Goal: Check status

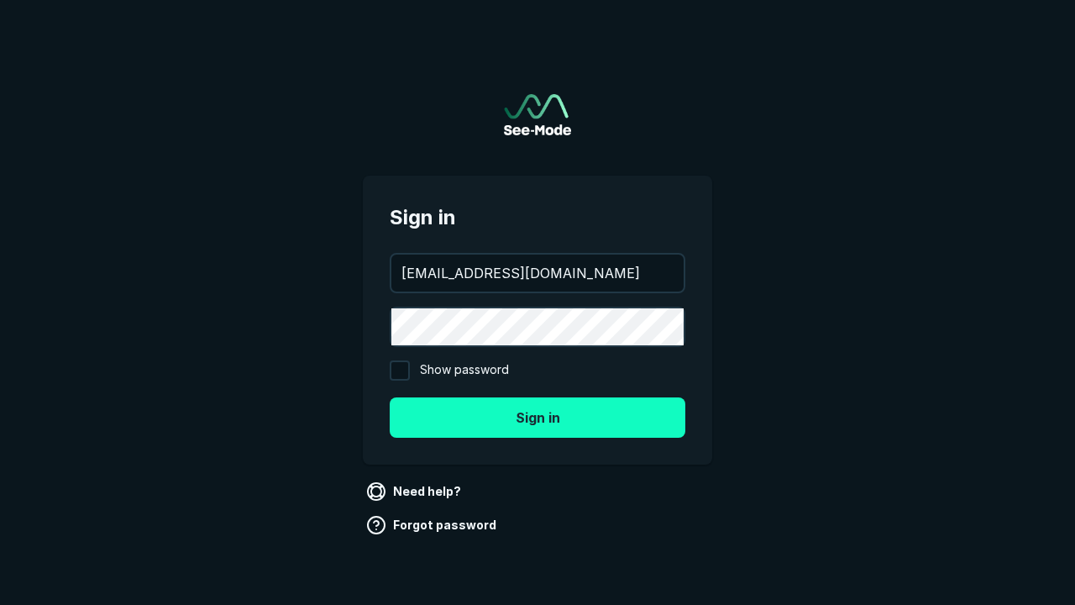
click at [538, 417] on button "Sign in" at bounding box center [538, 417] width 296 height 40
